Goal: Information Seeking & Learning: Understand process/instructions

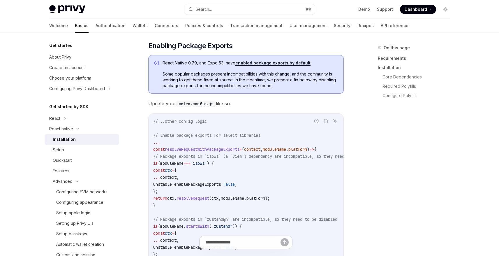
scroll to position [54, 0]
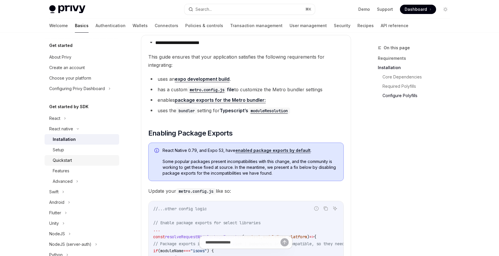
click at [78, 157] on div "Quickstart" at bounding box center [84, 160] width 63 height 7
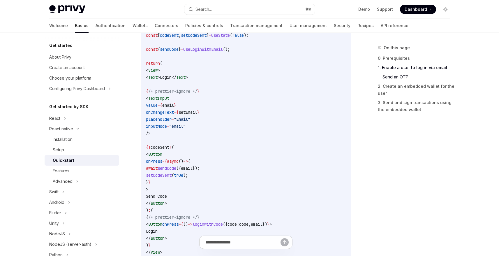
scroll to position [322, 0]
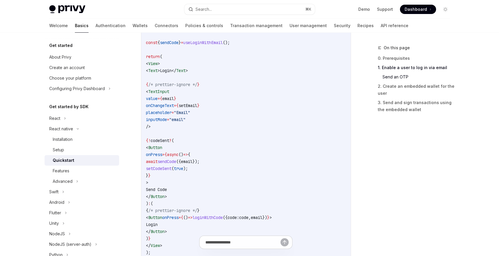
click at [223, 217] on span "loginWithCode" at bounding box center [208, 217] width 30 height 5
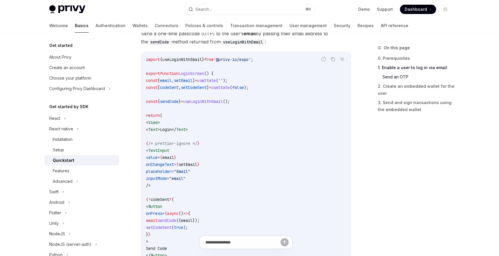
scroll to position [262, 0]
copy span "loginWithCode"
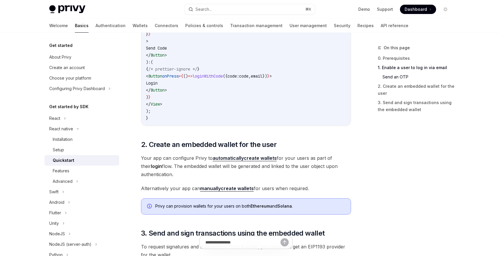
scroll to position [466, 0]
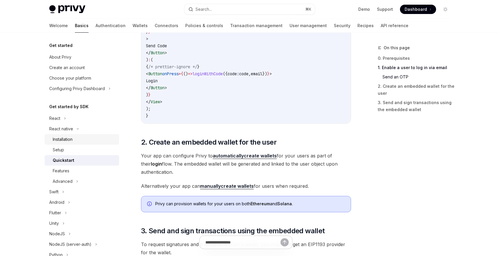
click at [69, 142] on div "Installation" at bounding box center [63, 139] width 20 height 7
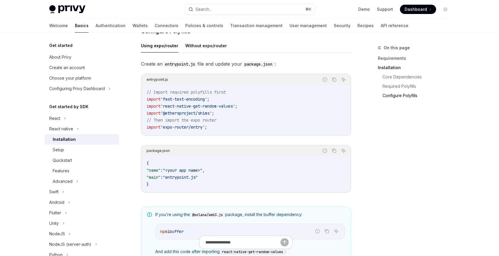
scroll to position [274, 0]
click at [216, 47] on button "Without expo/router" at bounding box center [206, 45] width 42 height 14
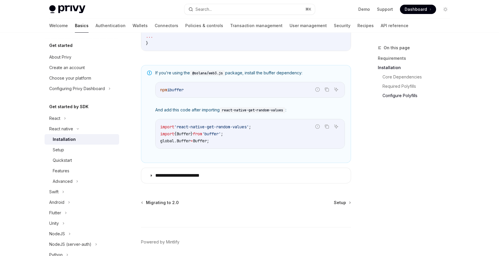
scroll to position [393, 0]
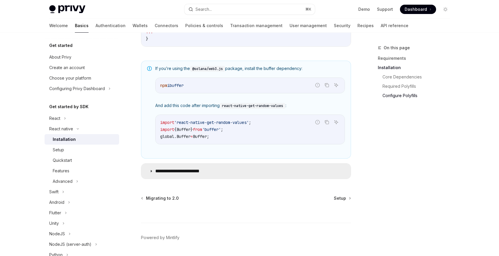
click at [151, 173] on icon at bounding box center [151, 170] width 3 height 3
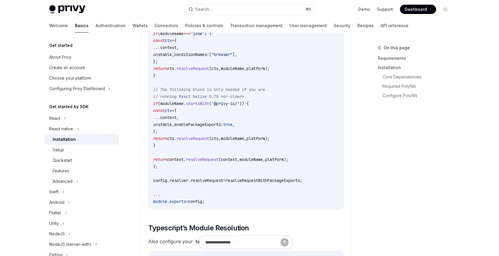
scroll to position [867, 0]
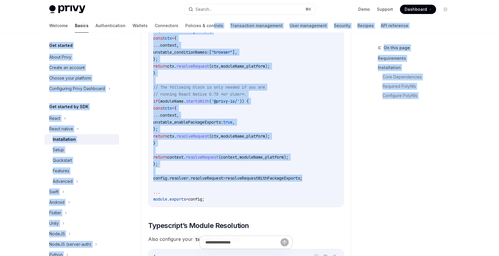
drag, startPoint x: 316, startPoint y: 178, endPoint x: 205, endPoint y: 94, distance: 138.5
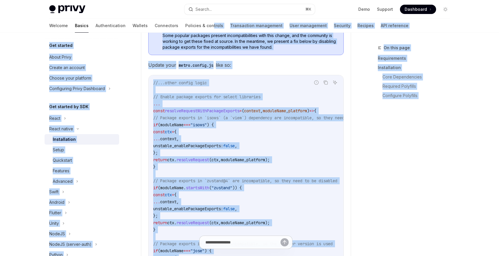
scroll to position [645, 0]
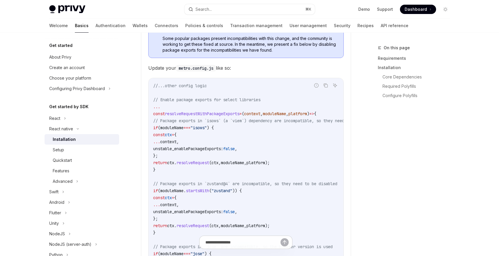
click at [265, 156] on code "//...other config logic // Enable package exports for select libraries ... cons…" at bounding box center [273, 253] width 240 height 343
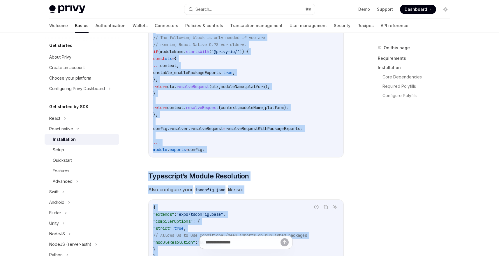
scroll to position [917, 0]
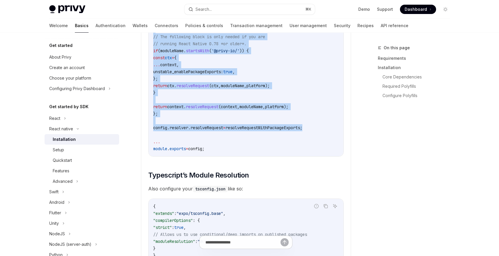
drag, startPoint x: 152, startPoint y: 115, endPoint x: 319, endPoint y: 129, distance: 167.6
copy code "const resolveRequestWithPackageExports = ( context , moduleName , platform ) =>…"
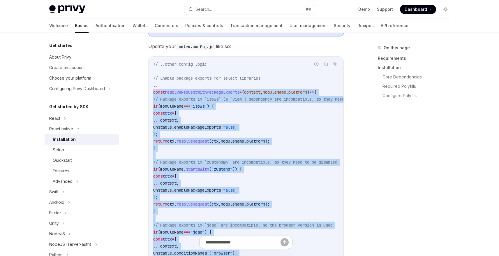
scroll to position [663, 0]
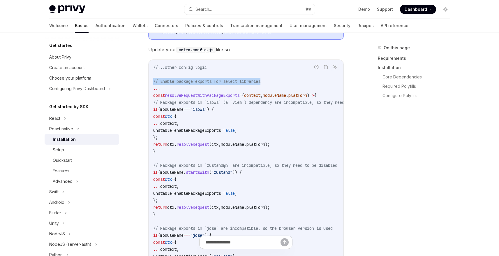
drag, startPoint x: 166, startPoint y: 83, endPoint x: 276, endPoint y: 82, distance: 110.2
click at [276, 82] on div "//...other config logic // Enable package exports for select libraries ... cons…" at bounding box center [246, 235] width 195 height 351
copy span "// Enable package exports for select libraries"
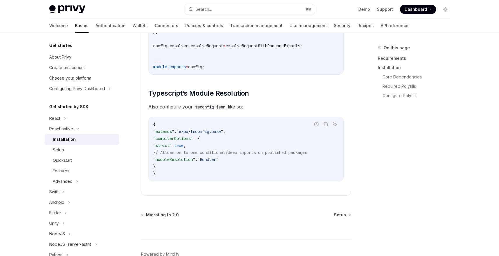
scroll to position [1001, 0]
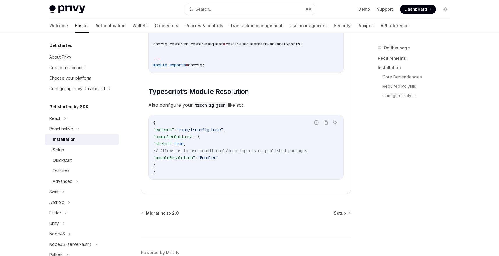
click at [163, 109] on span "Also configure your tsconfig.json like so:" at bounding box center [246, 105] width 196 height 8
drag, startPoint x: 196, startPoint y: 108, endPoint x: 227, endPoint y: 111, distance: 30.7
click at [227, 108] on code "tsconfig.json" at bounding box center [210, 105] width 35 height 6
copy code "tsconfig.json"
drag, startPoint x: 162, startPoint y: 161, endPoint x: 254, endPoint y: 161, distance: 91.5
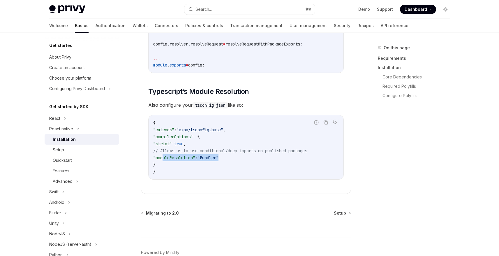
click at [254, 161] on code "{ "extends" : "expo/tsconfig.base" , "compilerOptions" : { "strict" : true , //…" at bounding box center [246, 147] width 186 height 56
copy span ""moduleResolution" : "Bundler""
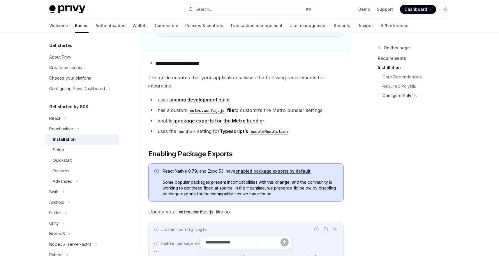
scroll to position [513, 0]
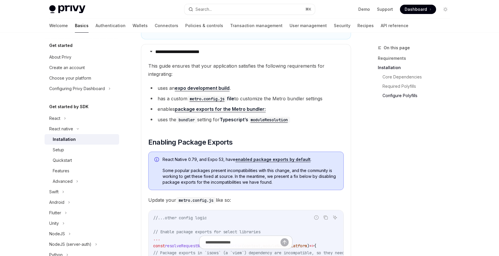
click at [282, 122] on code "moduleResolution" at bounding box center [269, 120] width 42 height 6
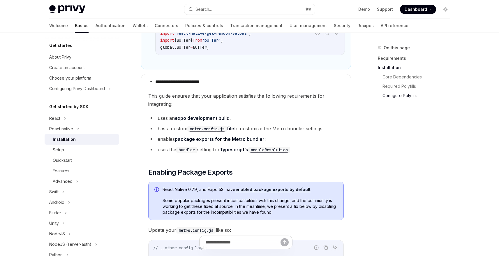
scroll to position [480, 0]
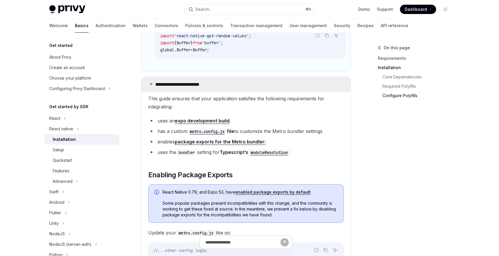
click at [150, 86] on icon at bounding box center [151, 83] width 3 height 3
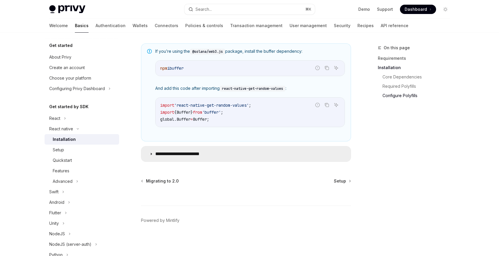
click at [154, 155] on summary "**********" at bounding box center [246, 153] width 210 height 15
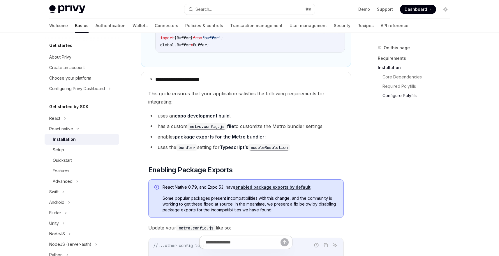
scroll to position [502, 0]
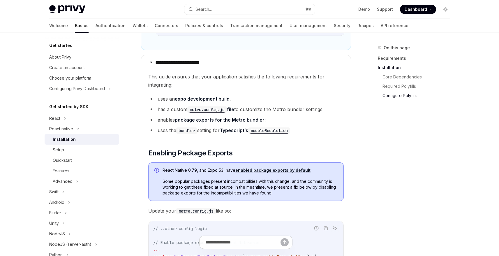
click at [244, 123] on link "package exports for the Metro bundler:" at bounding box center [220, 120] width 91 height 6
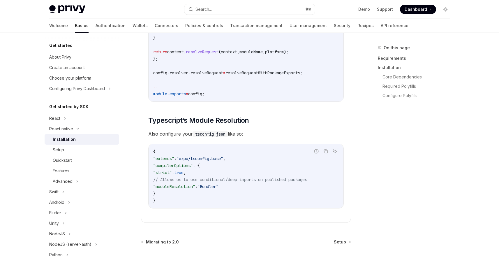
scroll to position [1037, 0]
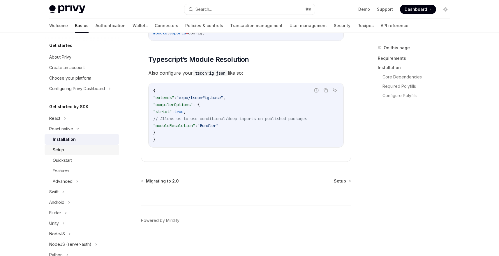
click at [65, 150] on div "Setup" at bounding box center [84, 149] width 63 height 7
type textarea "*"
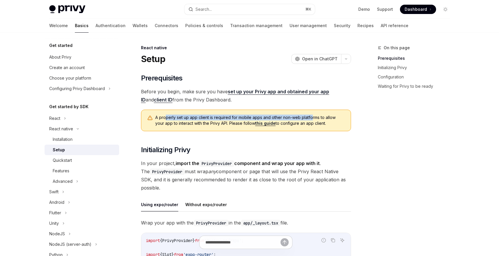
drag, startPoint x: 166, startPoint y: 117, endPoint x: 310, endPoint y: 122, distance: 144.0
click at [310, 120] on span "A properly set up app client is required for mobile apps and other non-web plat…" at bounding box center [250, 121] width 190 height 12
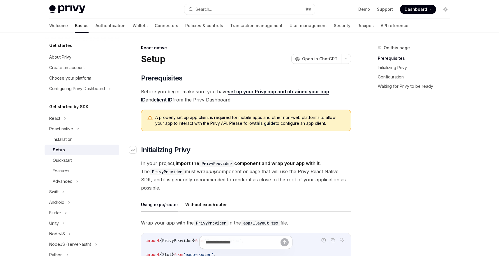
click at [339, 148] on h2 "​ Initializing Privy" at bounding box center [246, 149] width 210 height 9
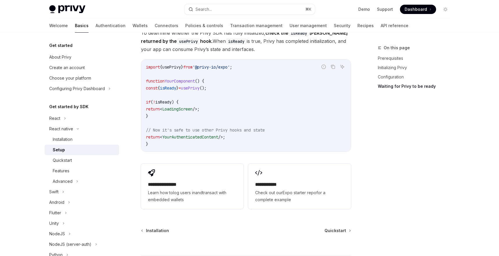
scroll to position [519, 0]
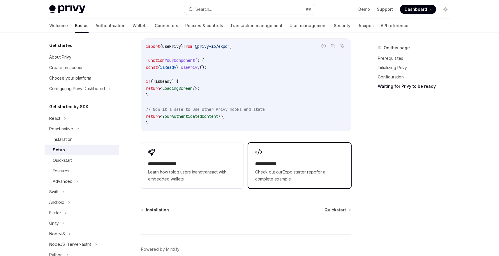
click at [291, 174] on link "Expo starter repo" at bounding box center [300, 171] width 34 height 5
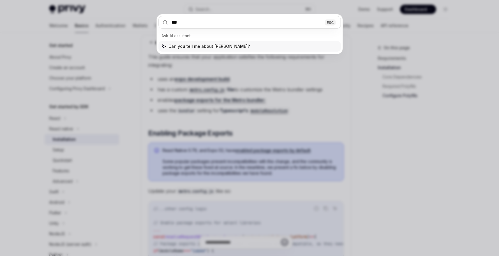
type input "****"
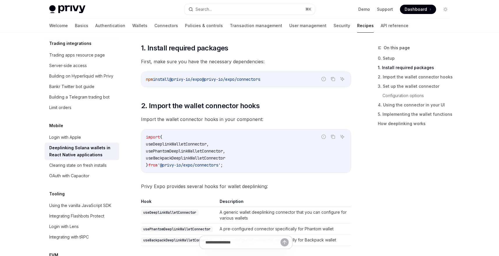
scroll to position [124, 0]
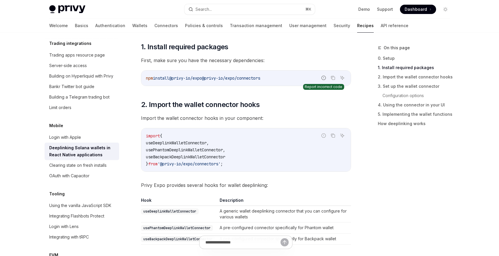
click at [323, 78] on icon "Report incorrect code" at bounding box center [323, 77] width 5 height 5
drag, startPoint x: 212, startPoint y: 78, endPoint x: 279, endPoint y: 78, distance: 67.9
drag, startPoint x: 279, startPoint y: 78, endPoint x: 212, endPoint y: 78, distance: 67.6
click at [212, 78] on code "npm install @privy-io/expo @privy-io/expo/connectors" at bounding box center [246, 78] width 200 height 7
copy span "@privy-io/expo/connectors"
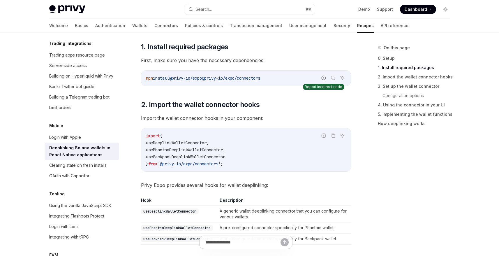
click at [322, 79] on icon "Report incorrect code" at bounding box center [323, 77] width 5 height 5
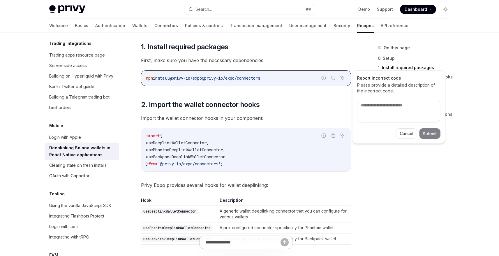
click at [397, 105] on textarea at bounding box center [398, 111] width 83 height 23
type textarea "*"
type textarea "**"
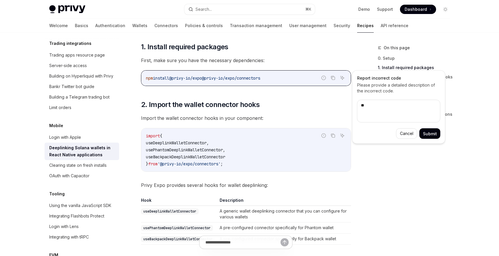
type textarea "*"
type textarea "***"
type textarea "*"
type textarea "****"
type textarea "*"
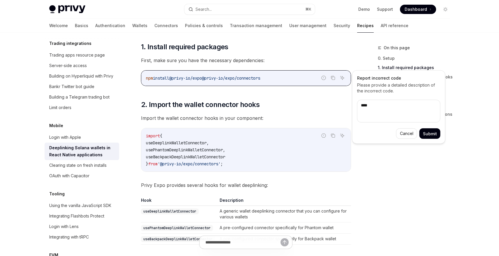
type textarea "*****"
type textarea "*"
type textarea "*****"
type textarea "*"
type textarea "*******"
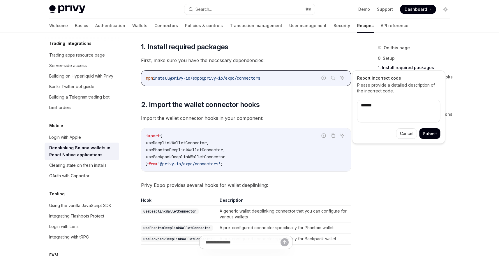
type textarea "*"
type textarea "********"
type textarea "*"
type textarea "*********"
type textarea "*"
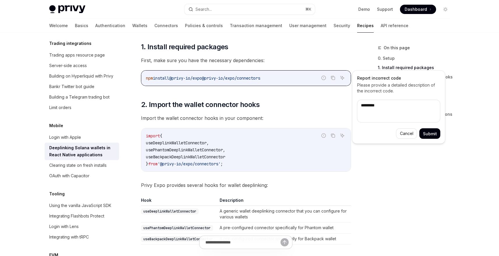
type textarea "**********"
type textarea "*"
type textarea "**********"
type textarea "*"
type textarea "**********"
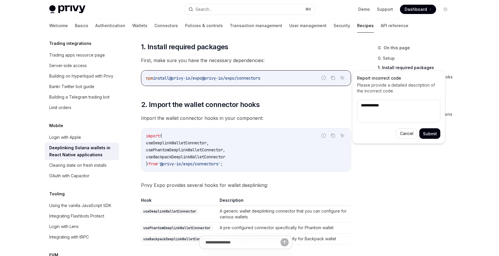
type textarea "*"
type textarea "**********"
type textarea "*"
type textarea "**********"
type textarea "*"
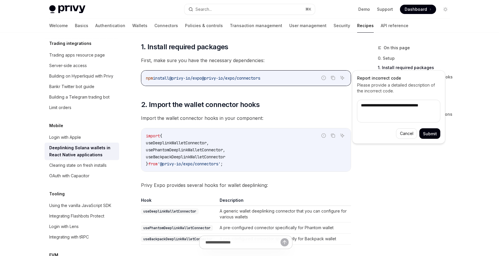
type textarea "**********"
click at [437, 133] on button "Submit" at bounding box center [430, 133] width 21 height 10
type textarea "*"
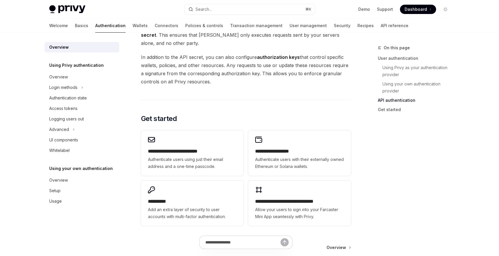
scroll to position [417, 0]
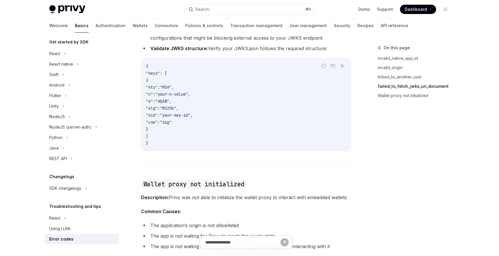
scroll to position [861, 0]
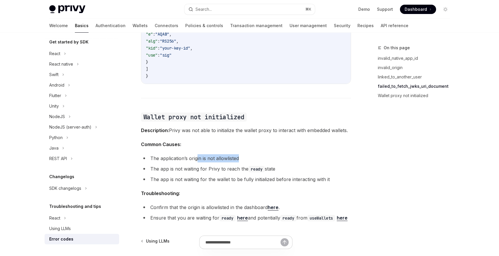
drag, startPoint x: 197, startPoint y: 150, endPoint x: 245, endPoint y: 150, distance: 47.8
click at [245, 154] on li "The application’s origin is not allowlisted" at bounding box center [246, 158] width 210 height 8
drag, startPoint x: 170, startPoint y: 161, endPoint x: 279, endPoint y: 161, distance: 108.7
click at [279, 165] on li "The app is not waiting for Privy to reach the ready state" at bounding box center [246, 169] width 210 height 8
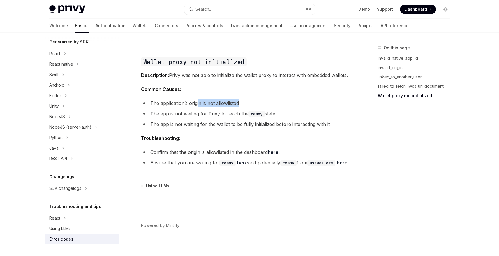
scroll to position [921, 0]
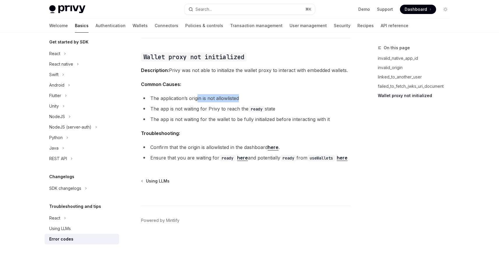
click at [274, 144] on link "here" at bounding box center [273, 147] width 11 height 6
click at [240, 155] on link "here" at bounding box center [242, 158] width 11 height 6
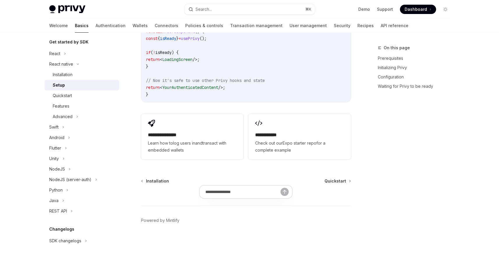
scroll to position [419, 0]
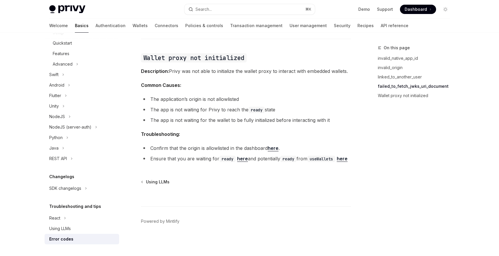
scroll to position [921, 0]
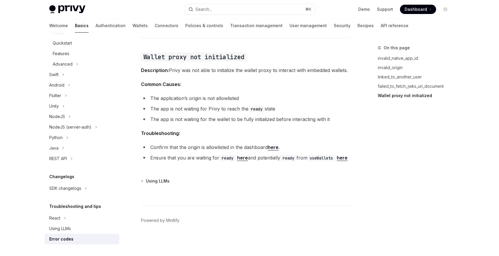
click at [337, 155] on link "here" at bounding box center [342, 158] width 11 height 6
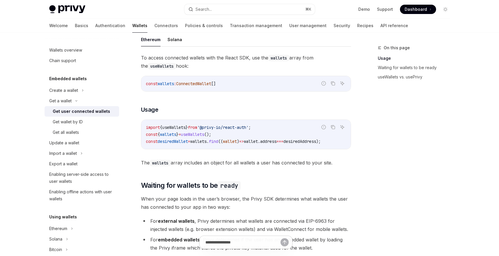
scroll to position [196, 0]
type textarea "*"
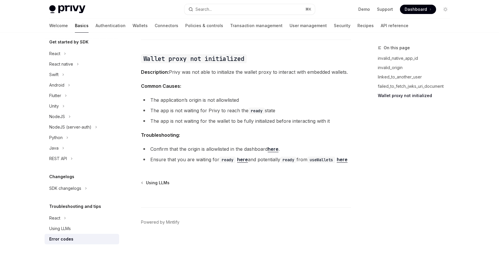
scroll to position [921, 0]
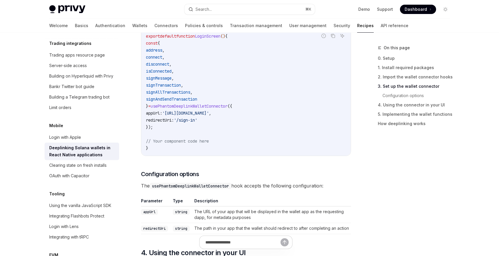
scroll to position [413, 0]
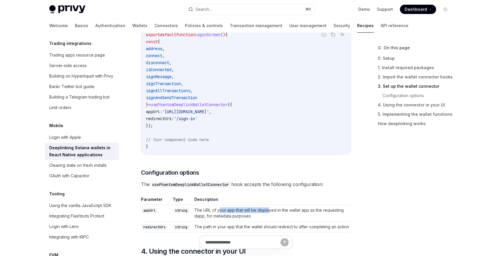
drag, startPoint x: 220, startPoint y: 210, endPoint x: 269, endPoint y: 209, distance: 48.7
click at [269, 209] on td "The URL of your app that will be displayed in the wallet app as the requesting …" at bounding box center [271, 213] width 159 height 17
click at [162, 112] on span "appUrl:" at bounding box center [154, 111] width 16 height 5
copy span "appUrl"
